Goal: Find specific page/section: Find specific page/section

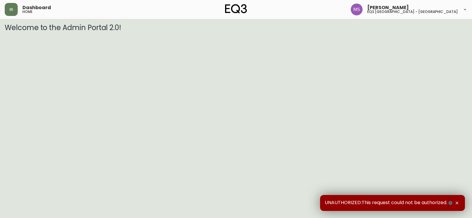
click at [19, 8] on div "Dashboard home" at bounding box center [82, 9] width 154 height 13
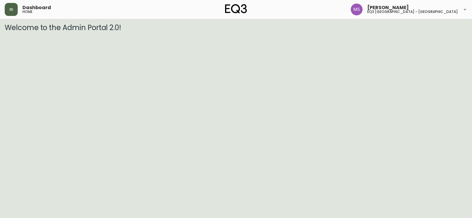
click at [14, 10] on button "button" at bounding box center [11, 9] width 13 height 13
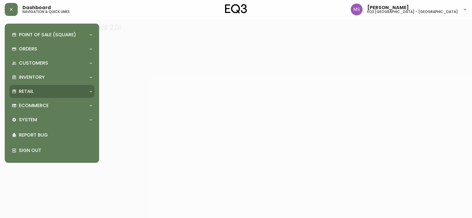
click at [45, 88] on div "Retail" at bounding box center [49, 91] width 74 height 6
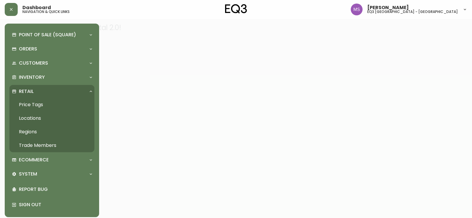
click at [32, 146] on link "Trade Members" at bounding box center [51, 146] width 85 height 14
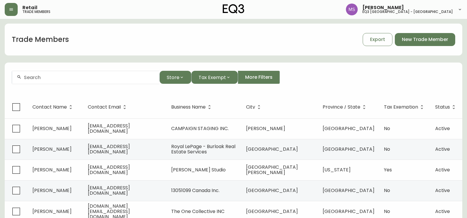
click at [43, 80] on input "text" at bounding box center [89, 78] width 131 height 6
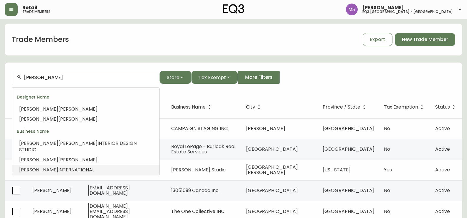
click at [58, 166] on span "INTERNATIONAL" at bounding box center [76, 169] width 36 height 7
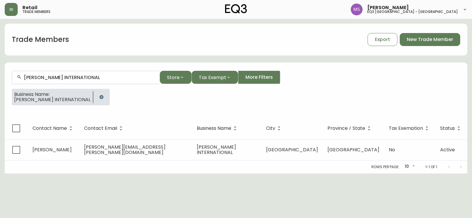
type input "[PERSON_NAME] INTERNATIONAL"
click at [3, 14] on header "Retail trade members [PERSON_NAME] eq3 [GEOGRAPHIC_DATA] - [GEOGRAPHIC_DATA]" at bounding box center [236, 9] width 472 height 19
click at [14, 8] on button "button" at bounding box center [11, 9] width 13 height 13
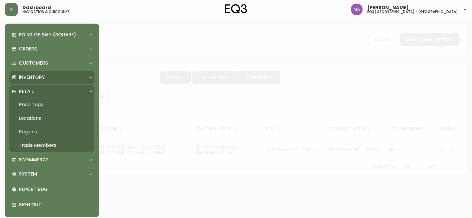
click at [37, 80] on p "Inventory" at bounding box center [32, 77] width 26 height 6
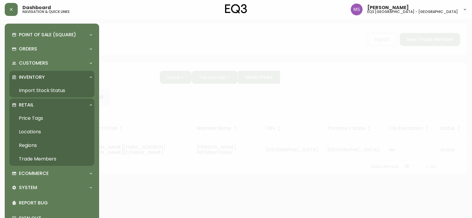
click at [37, 95] on link "Import Stock Status" at bounding box center [51, 91] width 85 height 14
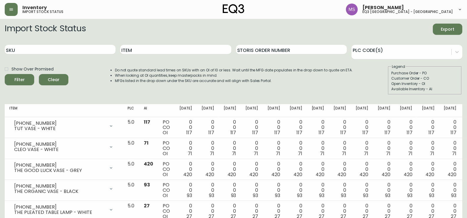
click at [152, 55] on div "Item" at bounding box center [175, 49] width 111 height 19
click at [152, 53] on input "Item" at bounding box center [175, 49] width 111 height 9
click at [5, 74] on button "Filter" at bounding box center [19, 79] width 29 height 11
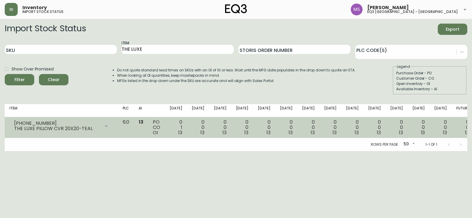
click at [38, 126] on div "THE LUXE PILLOW CVR 20X20-TEAL" at bounding box center [57, 128] width 86 height 5
drag, startPoint x: 40, startPoint y: 125, endPoint x: 14, endPoint y: 124, distance: 25.1
click at [14, 124] on div "[PHONE_NUMBER]" at bounding box center [57, 123] width 86 height 5
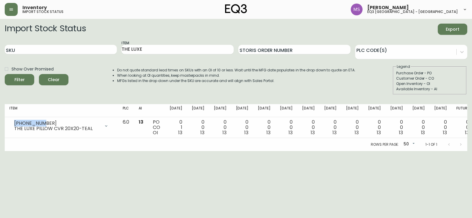
copy div "[PHONE_NUMBER]"
drag, startPoint x: 164, startPoint y: 52, endPoint x: 8, endPoint y: 36, distance: 156.5
click at [0, 39] on main "Import Stock Status Export SKU Item THE LUXE Storis Order Number PLC Code(s) Sh…" at bounding box center [236, 85] width 472 height 132
type input "GLUB"
click at [5, 74] on button "Filter" at bounding box center [19, 79] width 29 height 11
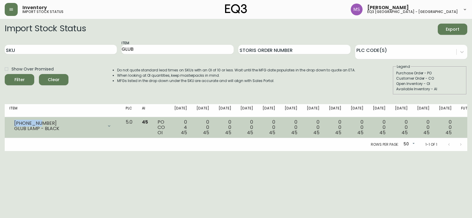
drag, startPoint x: 39, startPoint y: 122, endPoint x: 12, endPoint y: 124, distance: 26.6
click at [12, 124] on div "[PHONE_NUMBER] GLUB LAMP - BLACK" at bounding box center [62, 125] width 107 height 13
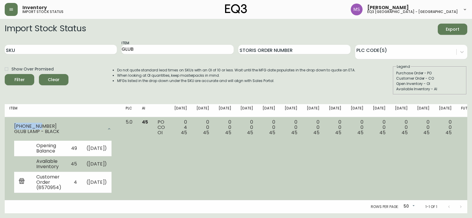
copy div "3180-263-"
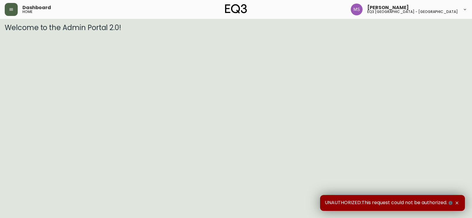
click at [9, 9] on icon "button" at bounding box center [11, 9] width 5 height 5
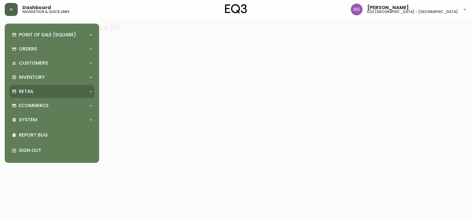
click at [29, 93] on p "Retail" at bounding box center [26, 91] width 15 height 6
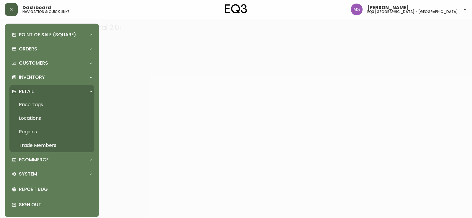
click at [37, 147] on link "Trade Members" at bounding box center [51, 146] width 85 height 14
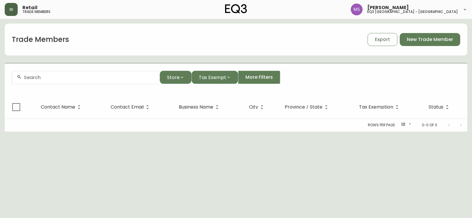
click at [130, 76] on input "text" at bounding box center [89, 78] width 131 height 6
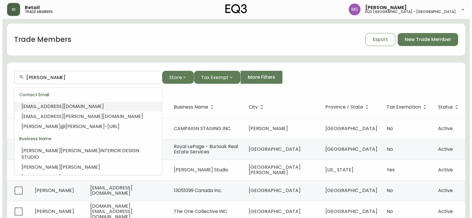
scroll to position [84, 0]
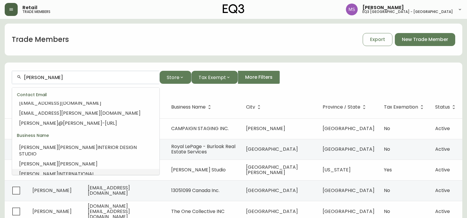
click at [67, 170] on span "INTERNATIONAL" at bounding box center [76, 173] width 36 height 7
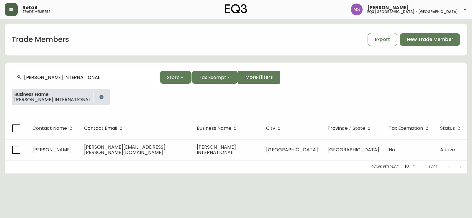
type input "[PERSON_NAME] INTERNATIONAL"
